Goal: Navigation & Orientation: Find specific page/section

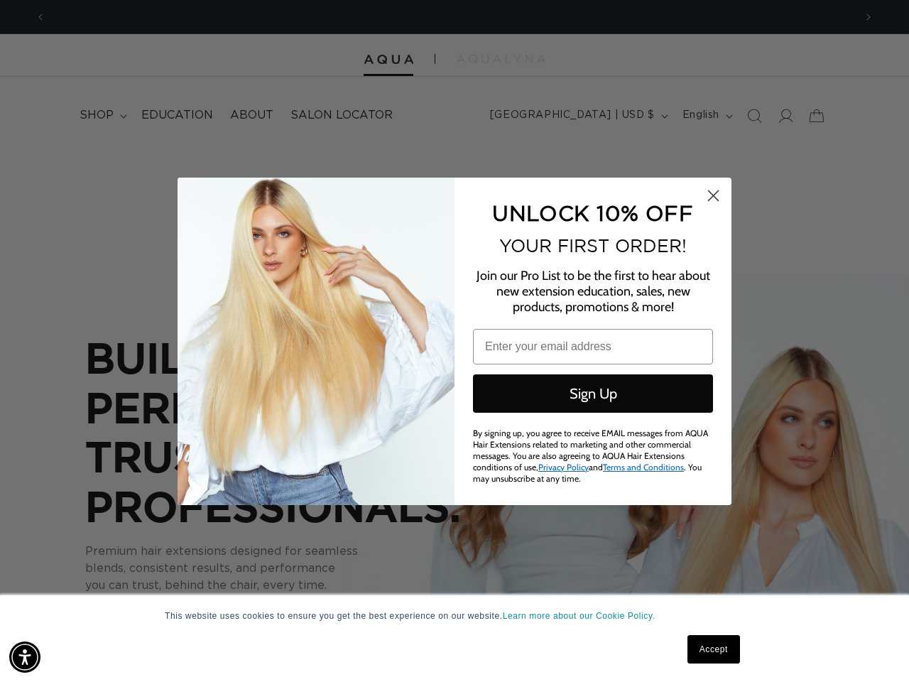
click at [455, 341] on div "UNLOCK 10% OFF YOUR FIRST ORDER! Join our Pro List to be the first to hear abou…" at bounding box center [586, 341] width 263 height 299
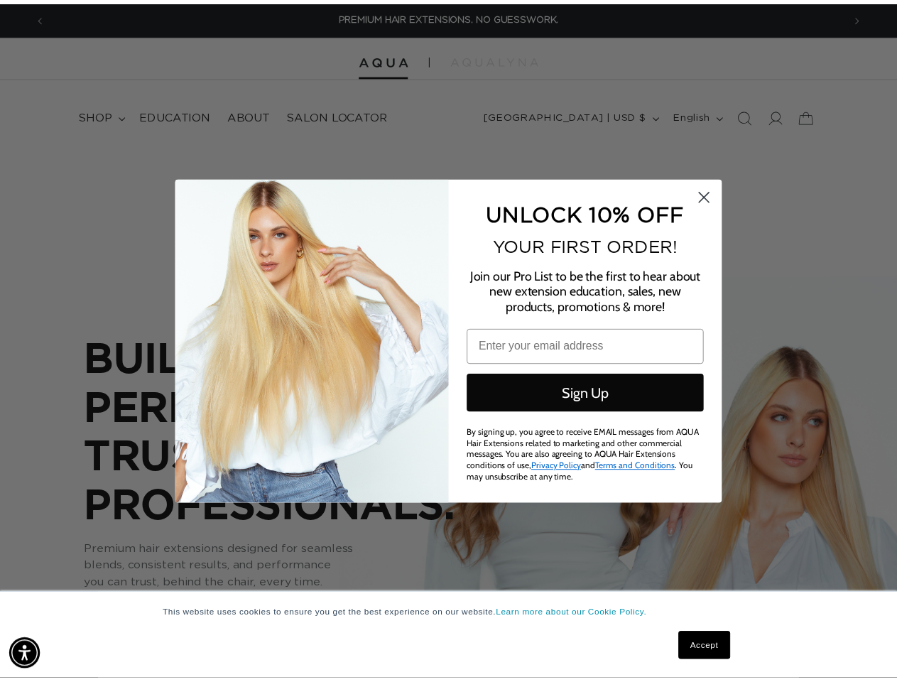
scroll to position [0, 809]
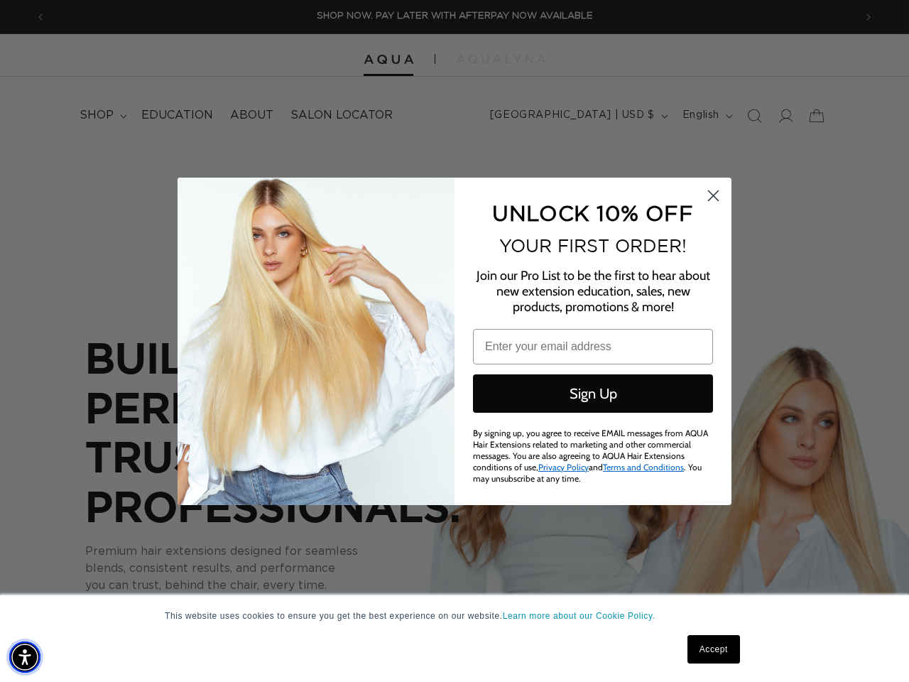
click at [25, 657] on img "Accessibility Menu" at bounding box center [24, 657] width 31 height 31
